Goal: Transaction & Acquisition: Book appointment/travel/reservation

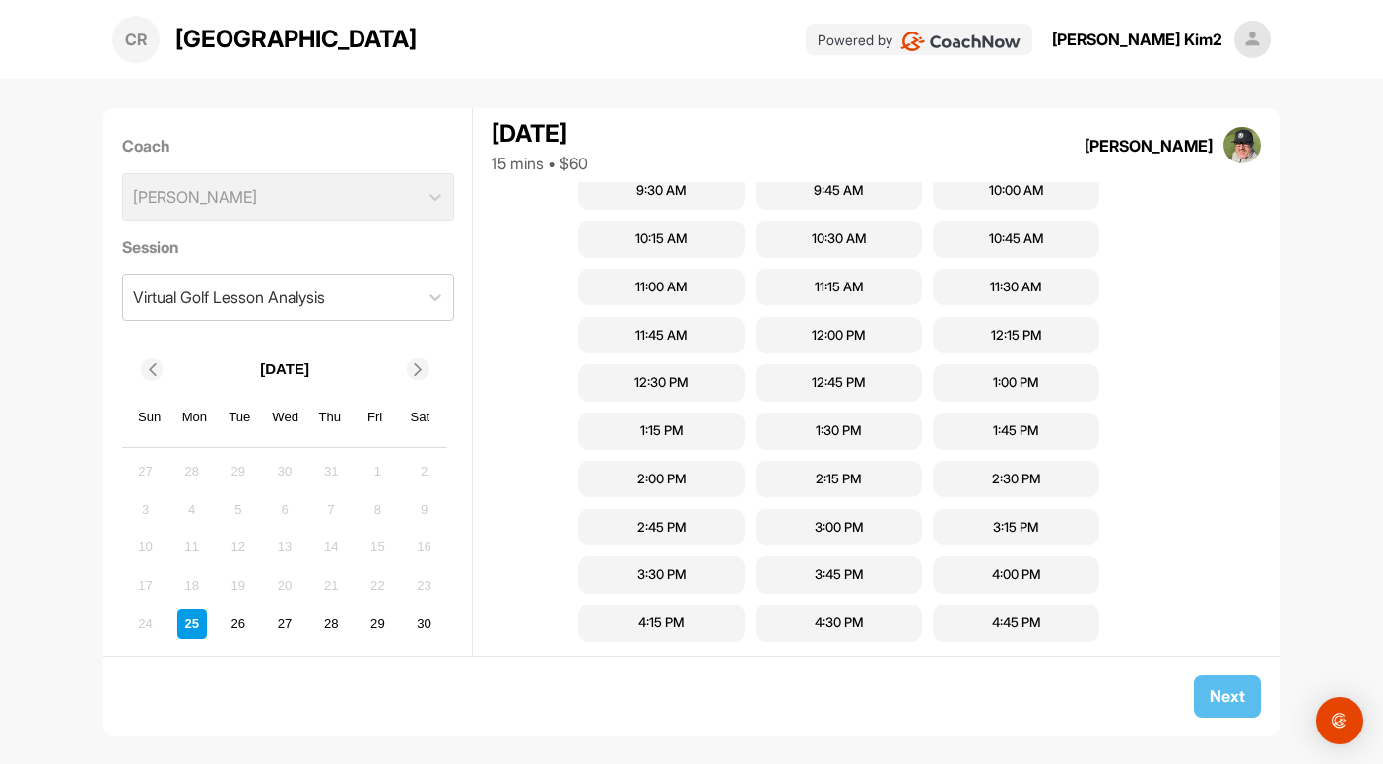
scroll to position [989, 0]
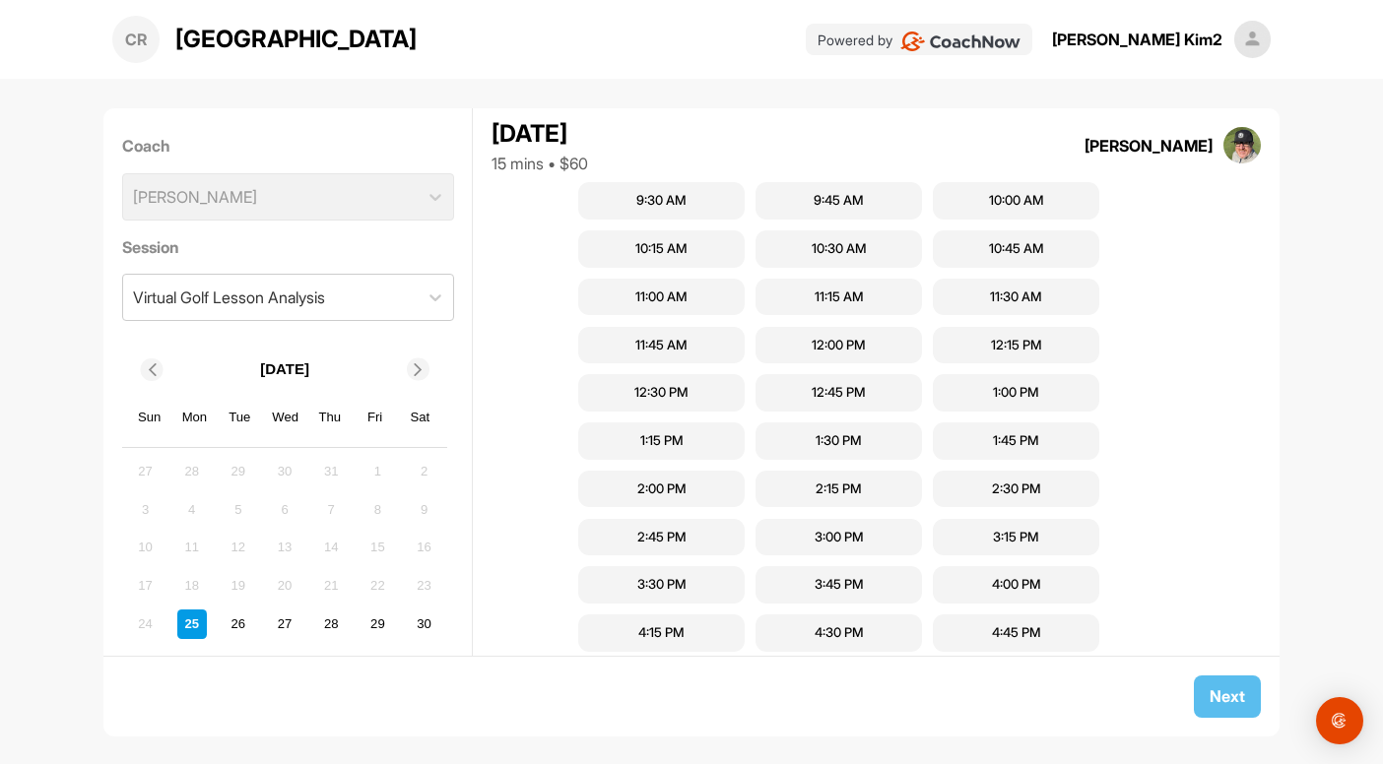
click at [660, 354] on div "11:45 AM" at bounding box center [661, 346] width 52 height 20
click at [1225, 699] on button "Next" at bounding box center [1227, 697] width 67 height 42
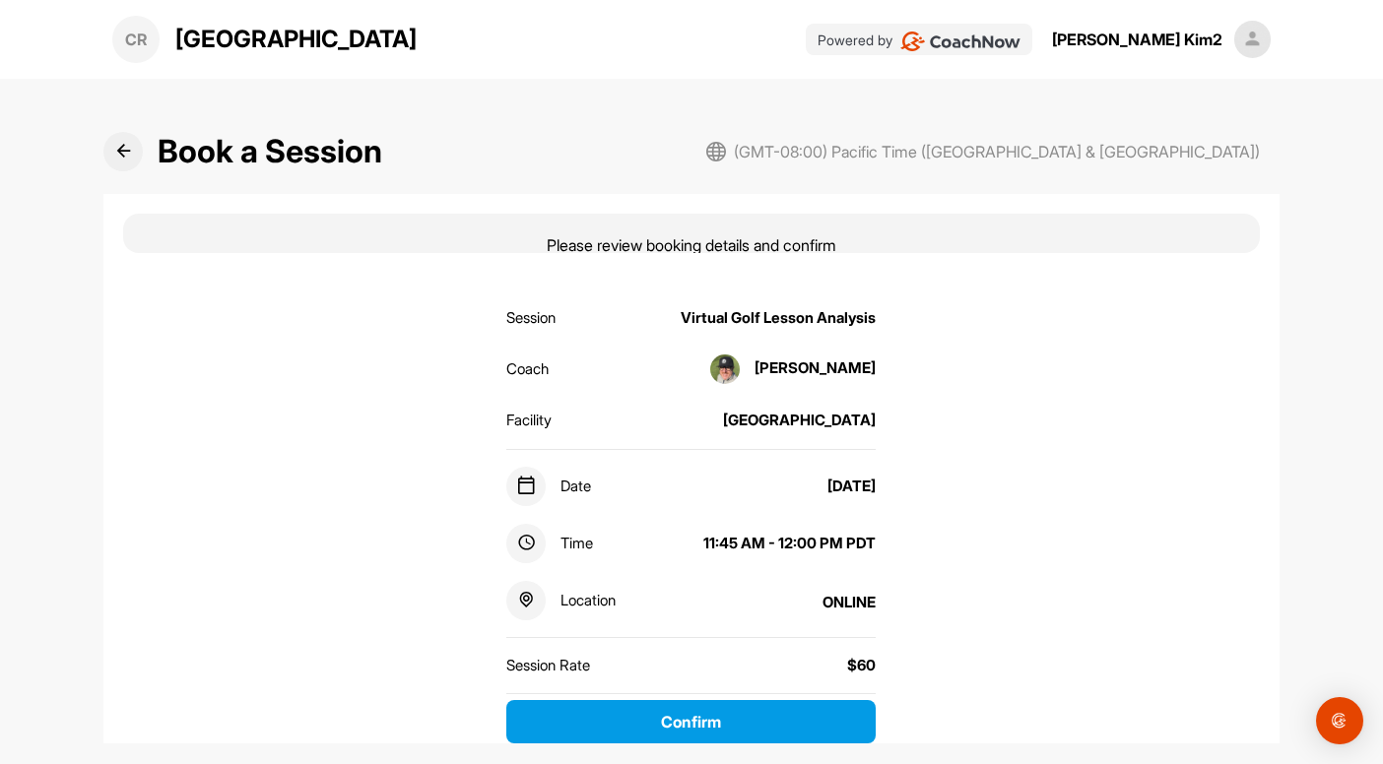
click at [108, 156] on button at bounding box center [122, 151] width 39 height 39
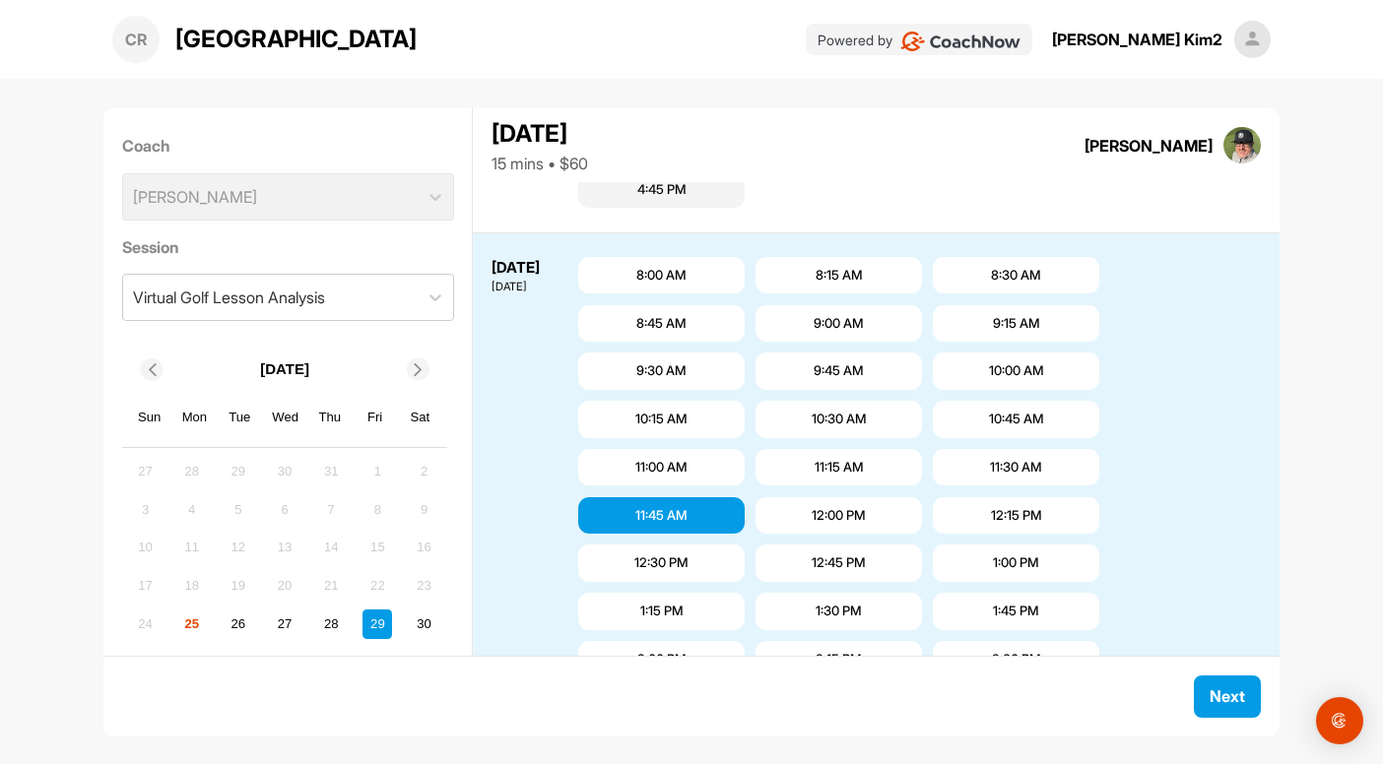
scroll to position [868, 0]
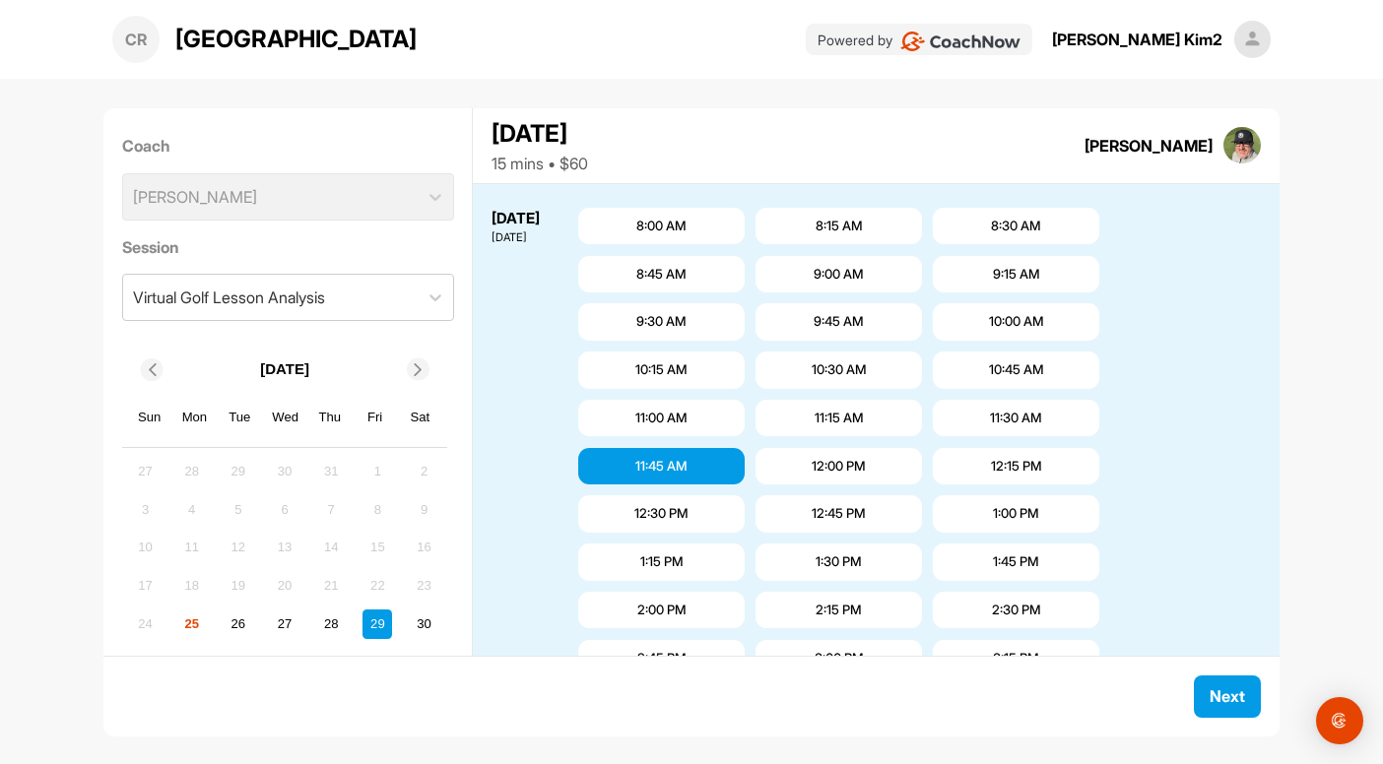
click at [640, 318] on div "9:30 AM" at bounding box center [661, 322] width 50 height 20
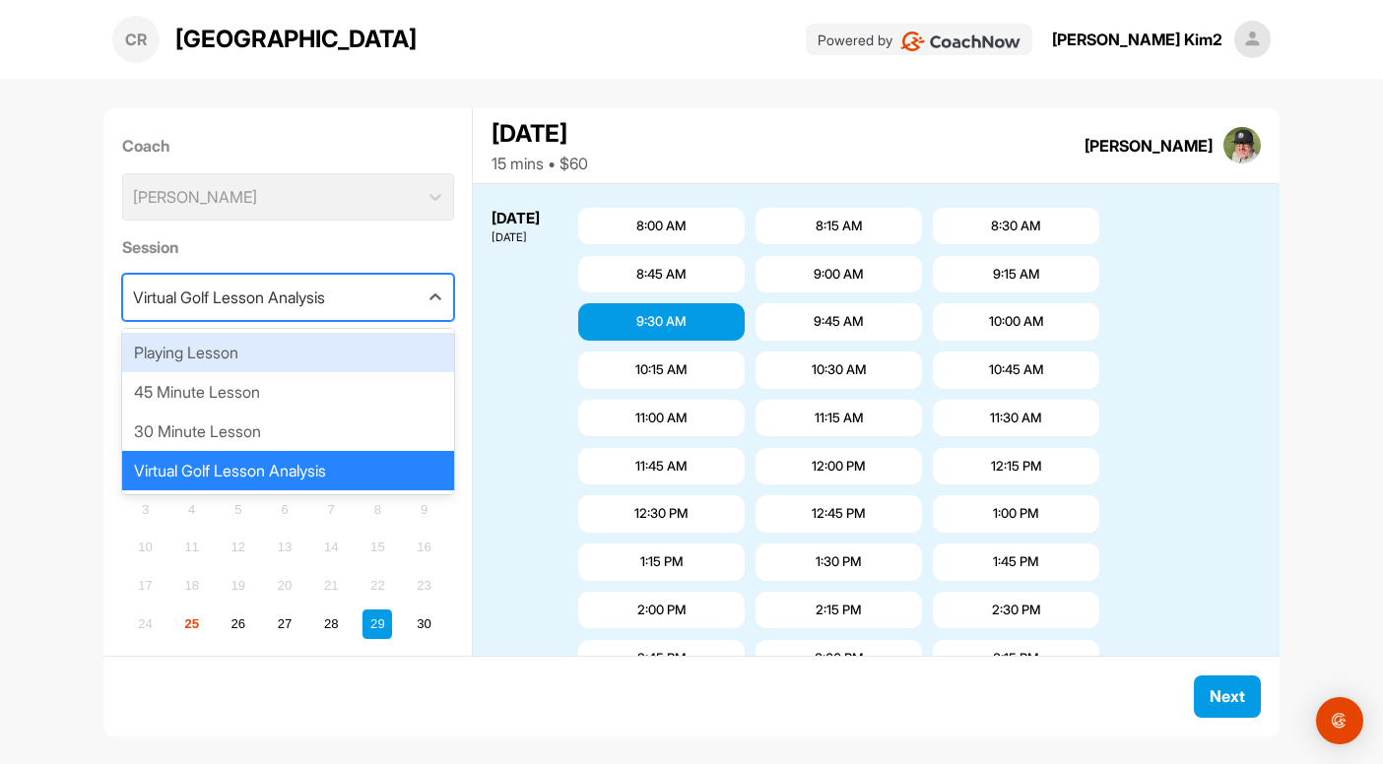
click at [397, 296] on div "Virtual Golf Lesson Analysis" at bounding box center [270, 297] width 294 height 45
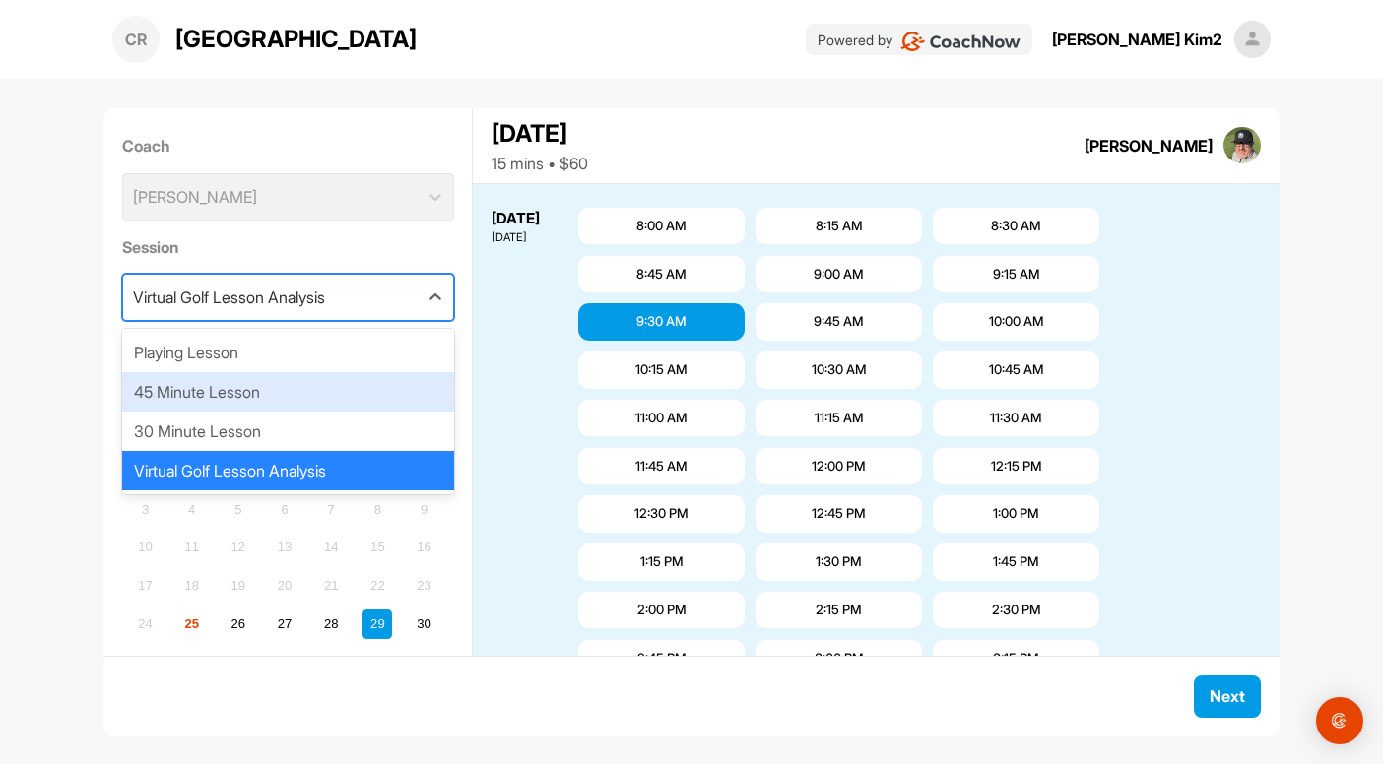
click at [351, 407] on div "45 Minute Lesson" at bounding box center [288, 391] width 332 height 39
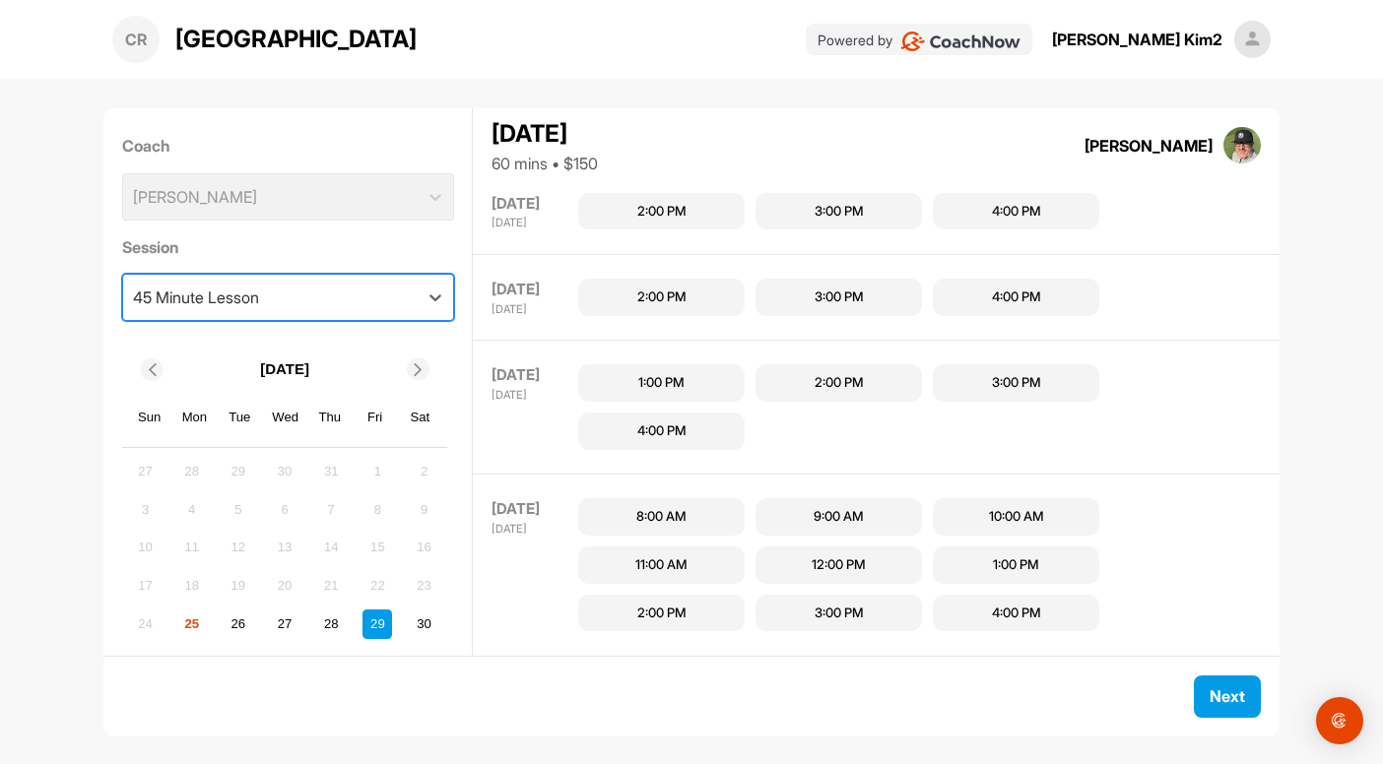
scroll to position [388, 0]
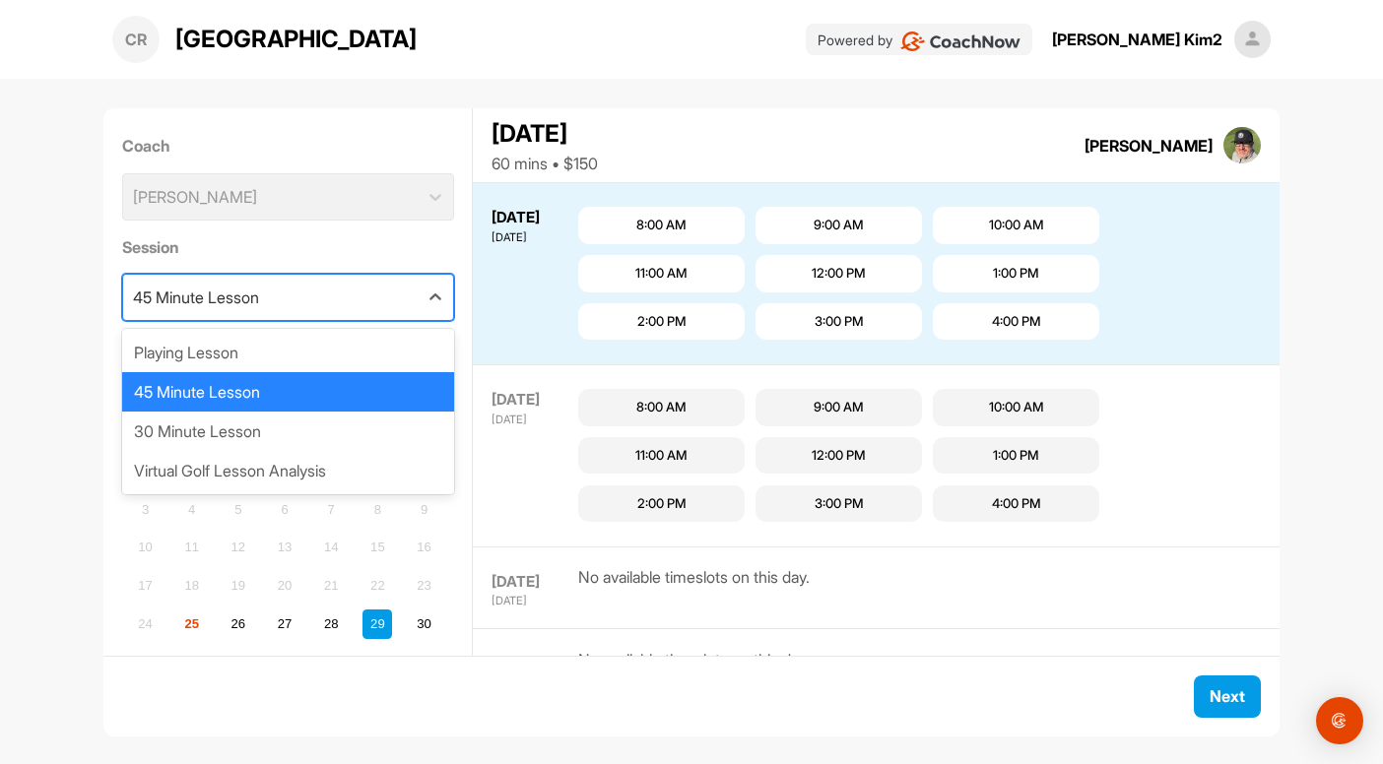
click at [400, 298] on div "45 Minute Lesson" at bounding box center [270, 297] width 294 height 45
click at [350, 399] on div "45 Minute Lesson" at bounding box center [288, 391] width 332 height 39
